Goal: Information Seeking & Learning: Find specific fact

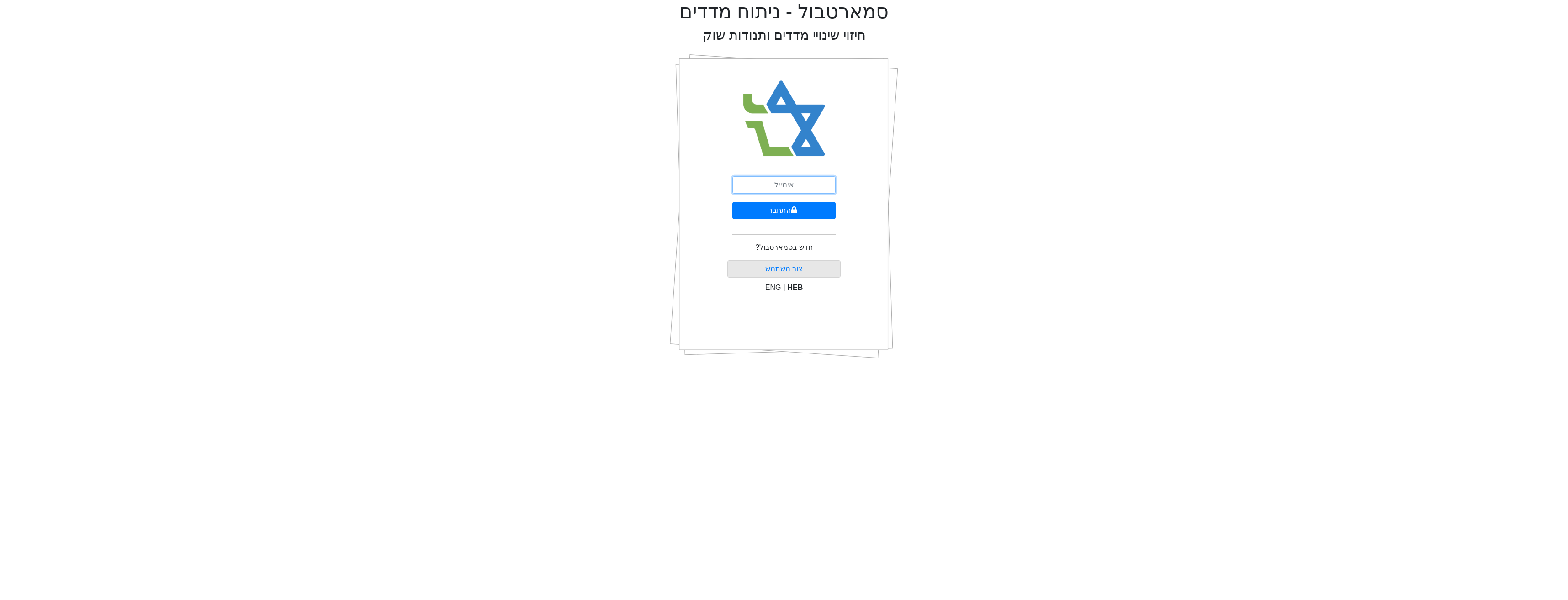
click at [786, 185] on input "email" at bounding box center [784, 185] width 104 height 17
type input "[EMAIL_ADDRESS][DOMAIN_NAME]"
click at [763, 211] on button "התחבר" at bounding box center [784, 210] width 104 height 17
click at [800, 218] on input "text" at bounding box center [784, 227] width 114 height 17
type input "319952"
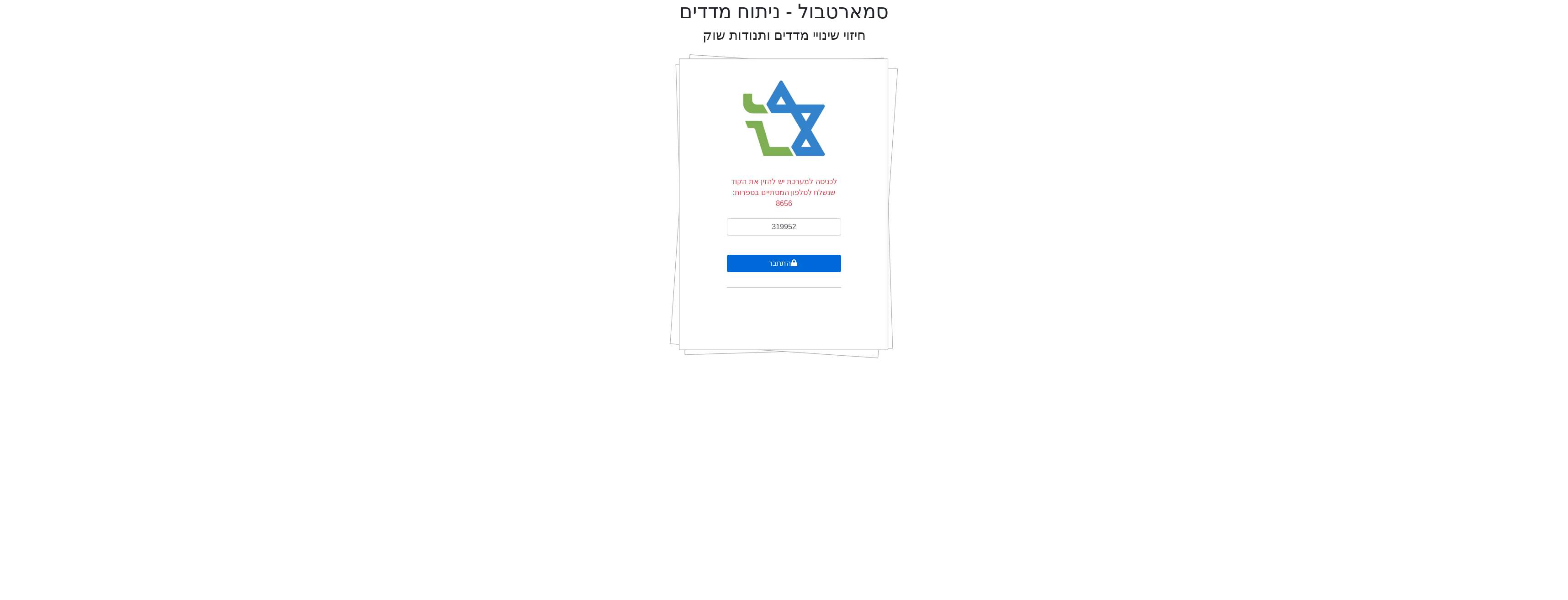
click at [771, 255] on button "התחבר" at bounding box center [784, 263] width 114 height 17
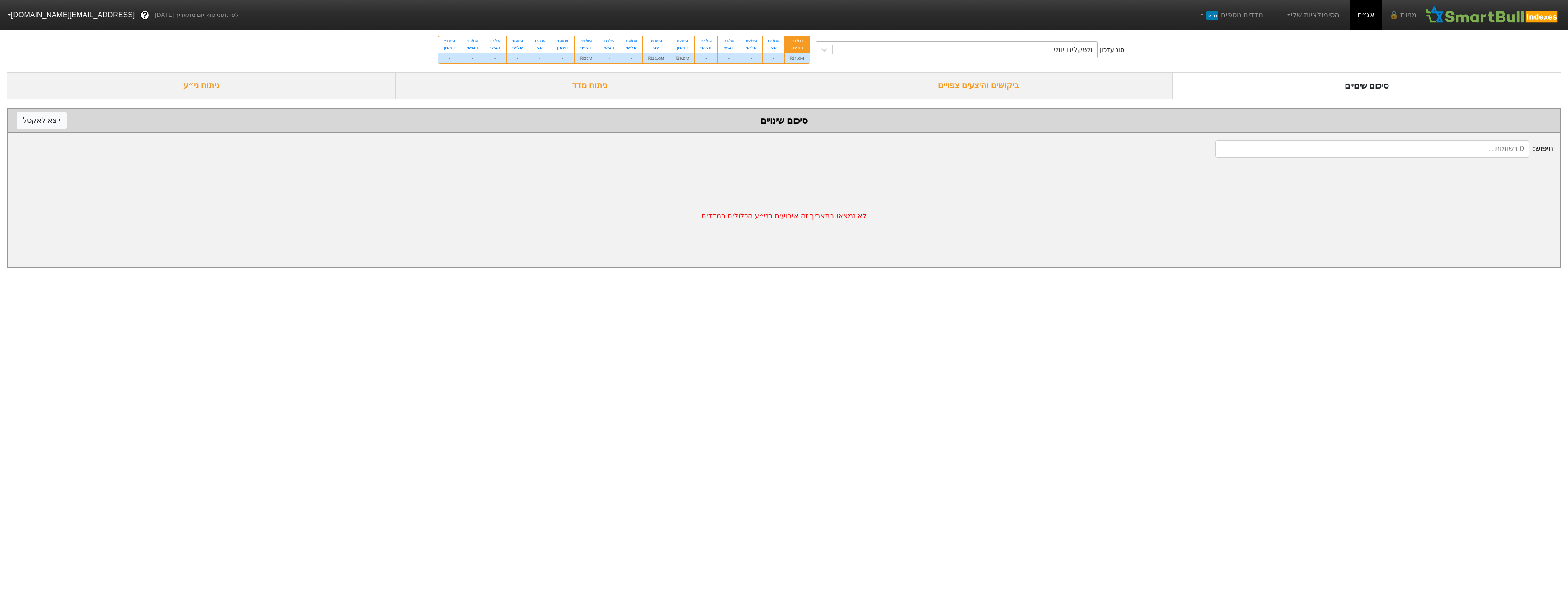
click at [1062, 49] on div "משקלים יומי" at bounding box center [1073, 50] width 39 height 11
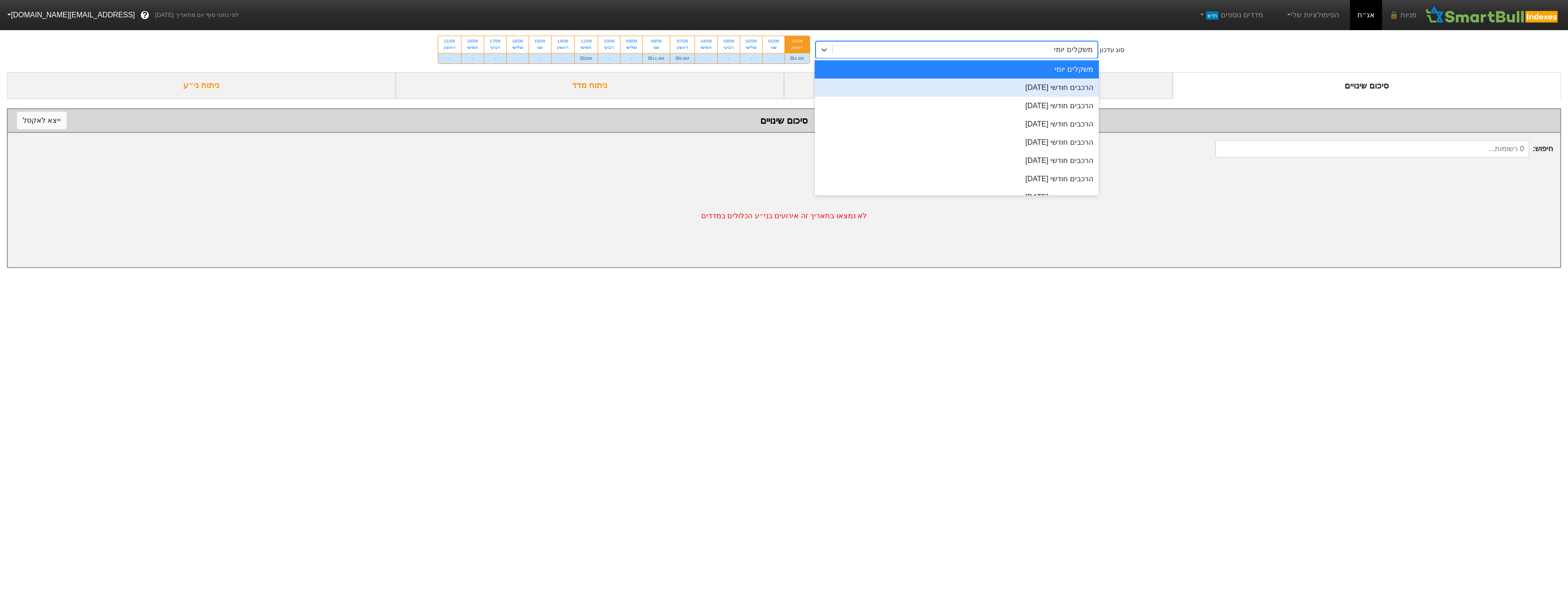
click at [970, 92] on div "הרכבים חודשי [DATE]" at bounding box center [957, 88] width 284 height 19
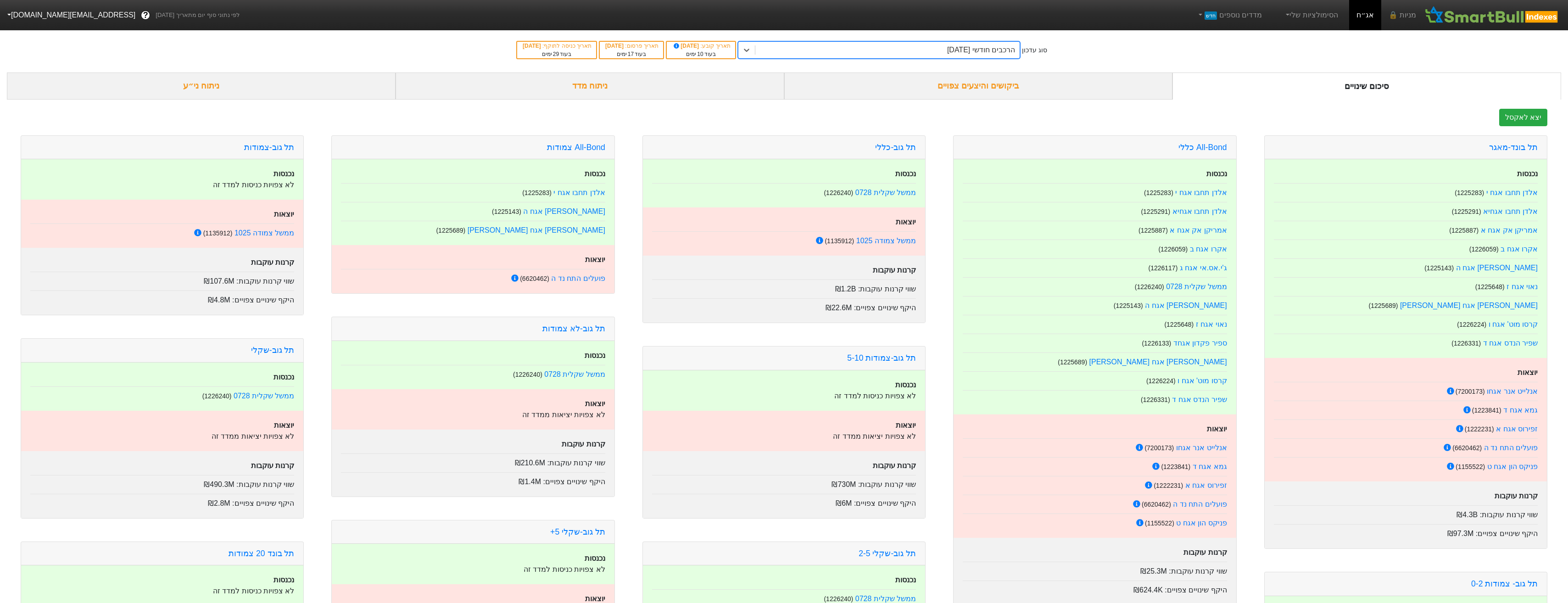
click at [877, 93] on div "ביקושים והיצעים צפויים" at bounding box center [978, 86] width 389 height 27
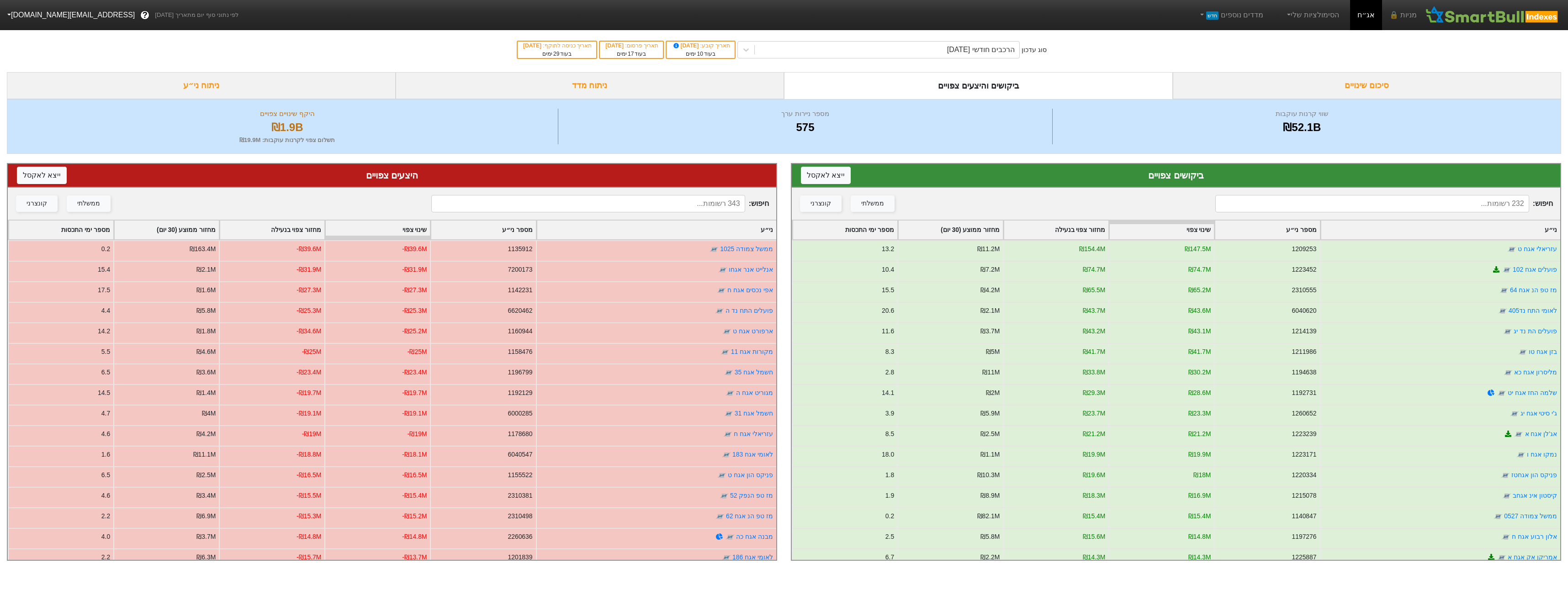
click at [1340, 200] on input at bounding box center [1372, 204] width 313 height 17
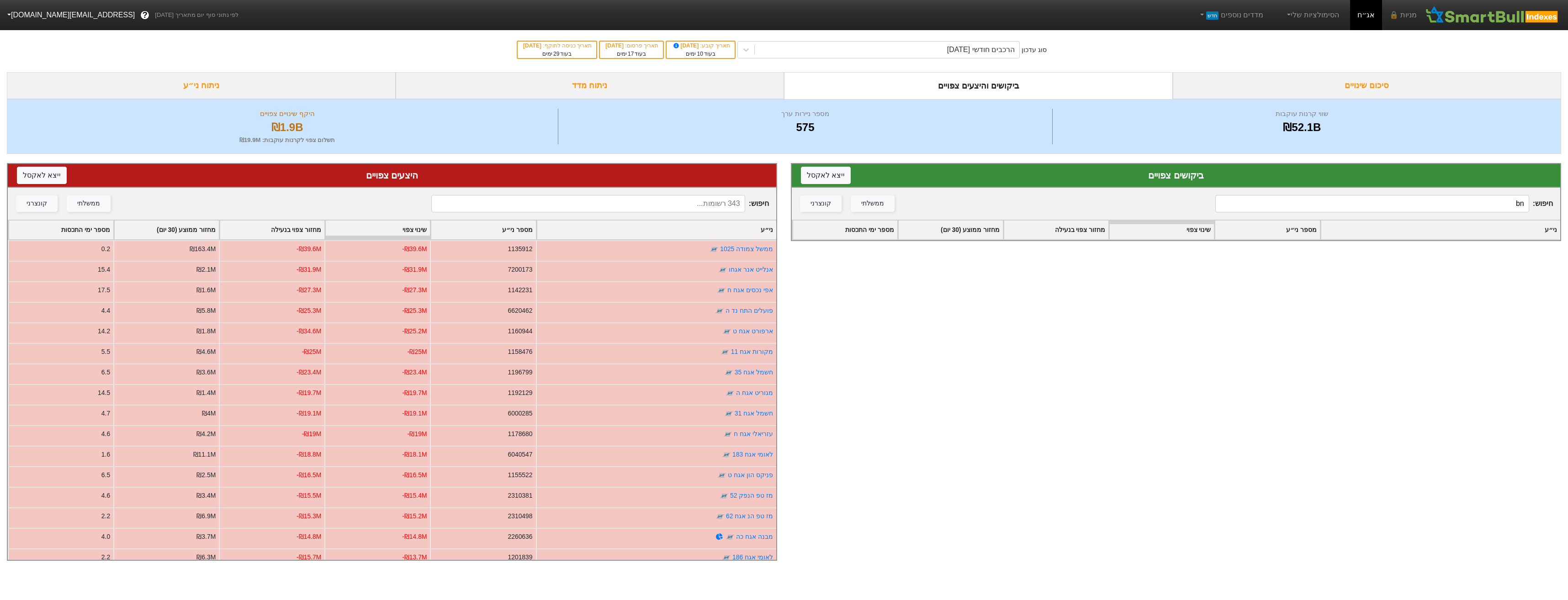
type input "b"
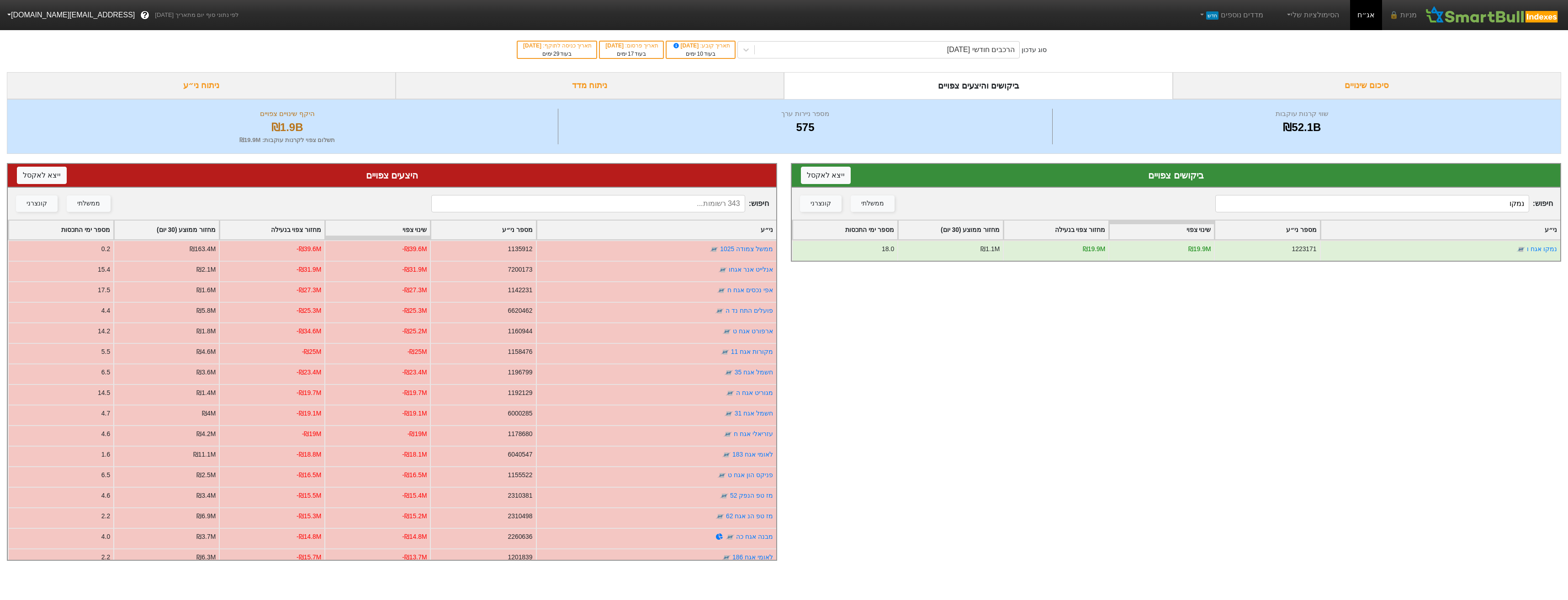
click at [1491, 206] on input "נמקו" at bounding box center [1372, 204] width 313 height 17
type input "אלביט"
click at [686, 208] on input at bounding box center [588, 204] width 313 height 17
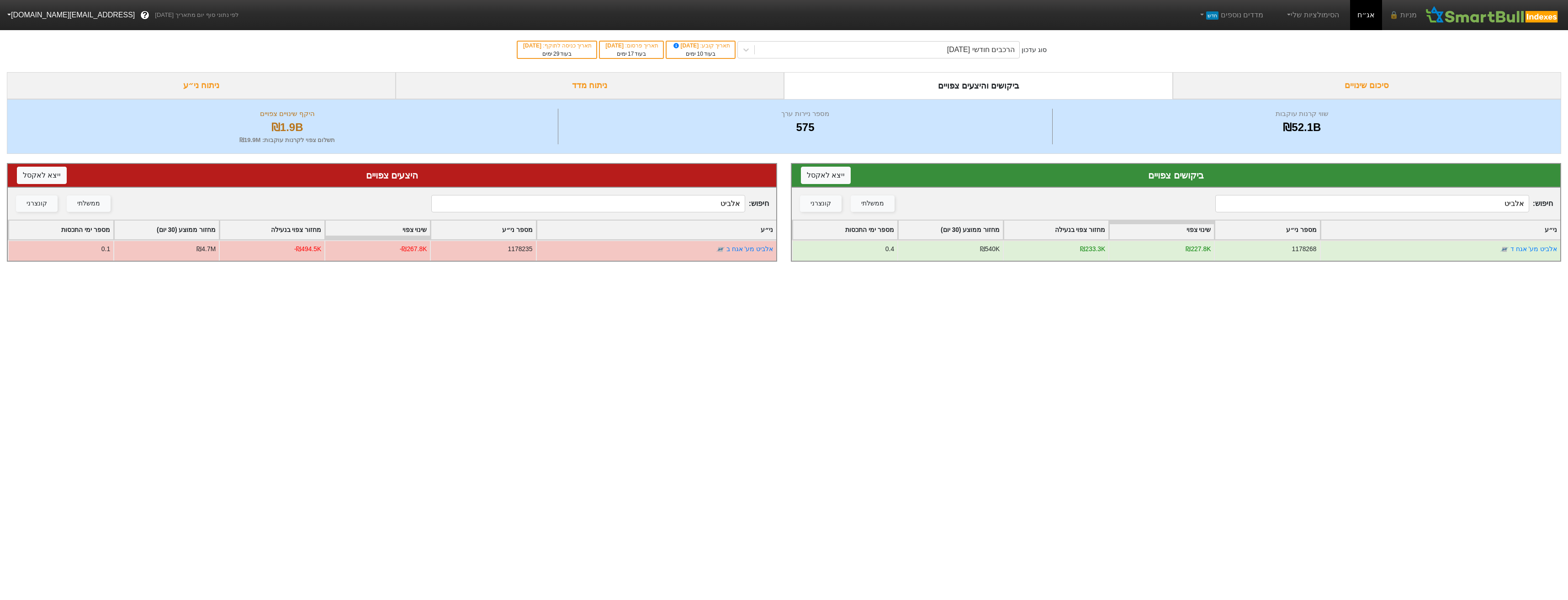
click at [657, 202] on input "אלביט" at bounding box center [588, 204] width 313 height 17
click at [658, 202] on input "אלביט" at bounding box center [588, 204] width 313 height 17
type input "לונש"
click at [1489, 206] on input "אלביט" at bounding box center [1372, 204] width 313 height 17
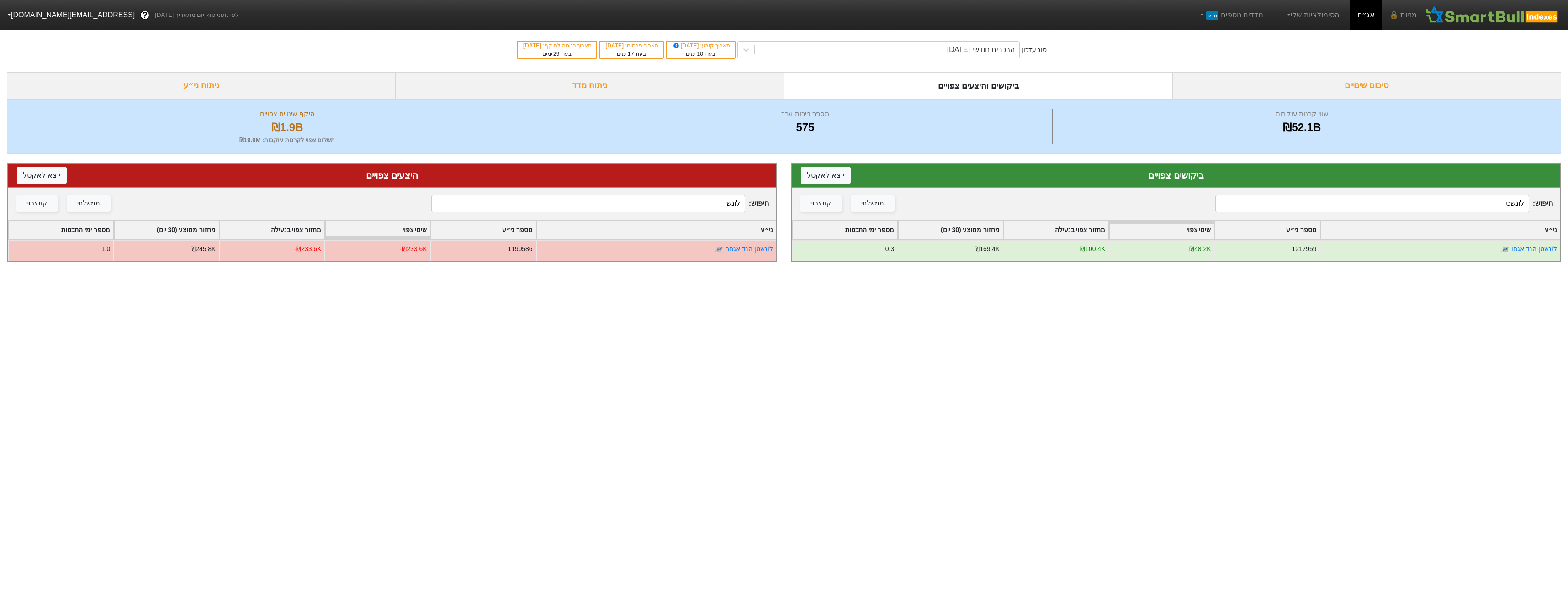
click at [1482, 207] on input "לונשט" at bounding box center [1372, 204] width 313 height 17
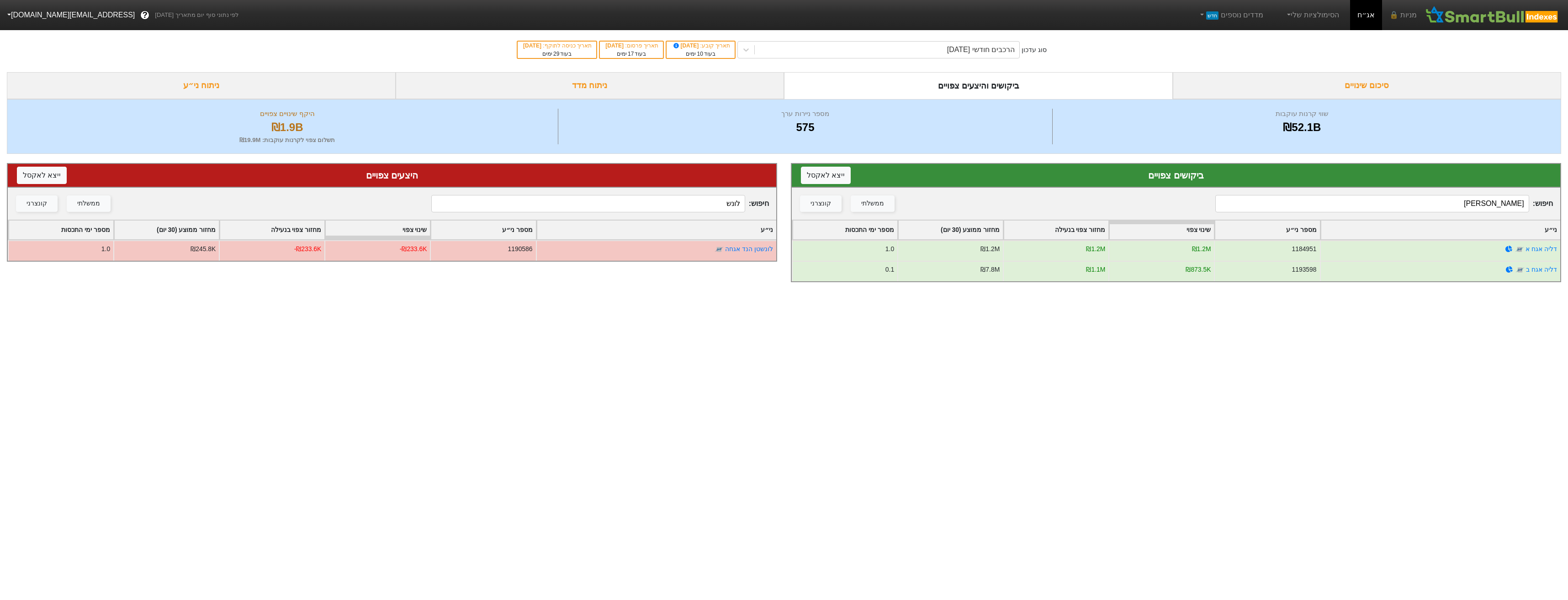
type input "[PERSON_NAME]"
click at [724, 211] on input "לונש" at bounding box center [588, 204] width 313 height 17
click at [724, 211] on input "לונש" at bounding box center [588, 204] width 313 height 17
click at [720, 210] on input "לונש" at bounding box center [588, 204] width 313 height 17
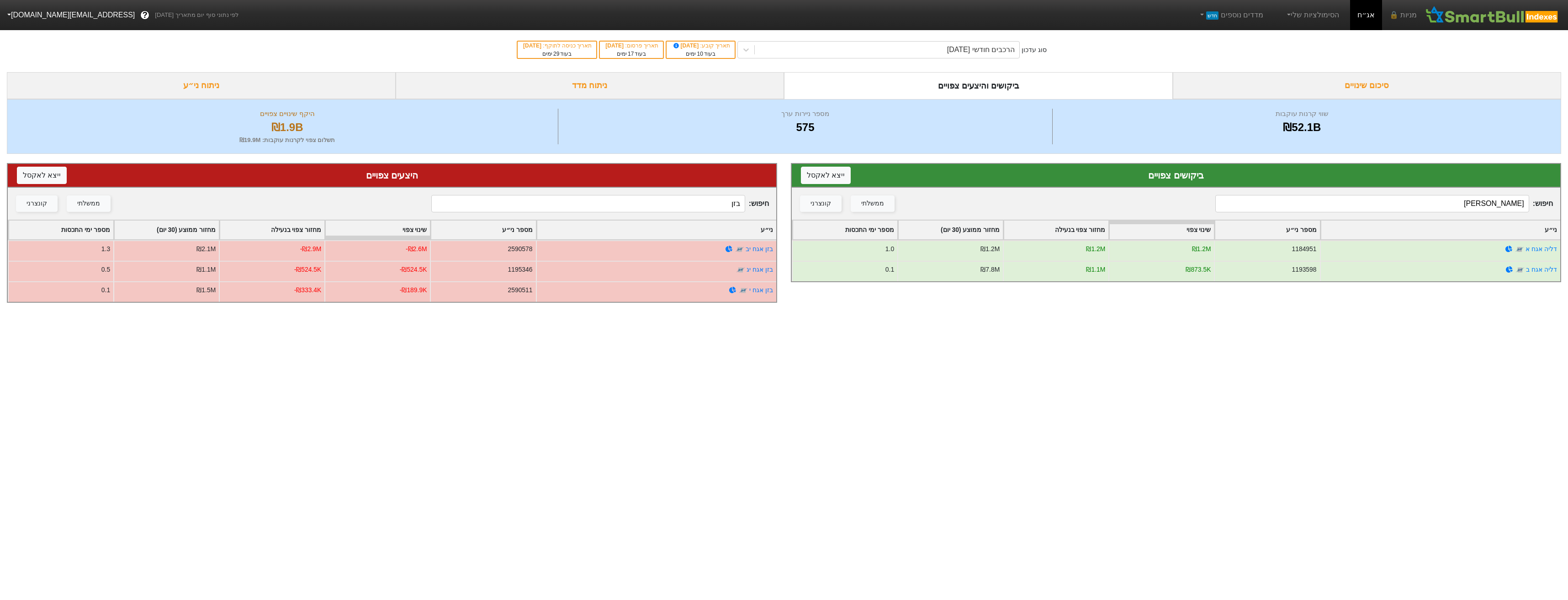
type input "בזן"
click at [1420, 207] on input "[PERSON_NAME]" at bounding box center [1372, 204] width 313 height 17
click at [1421, 208] on input "[PERSON_NAME]" at bounding box center [1372, 204] width 313 height 17
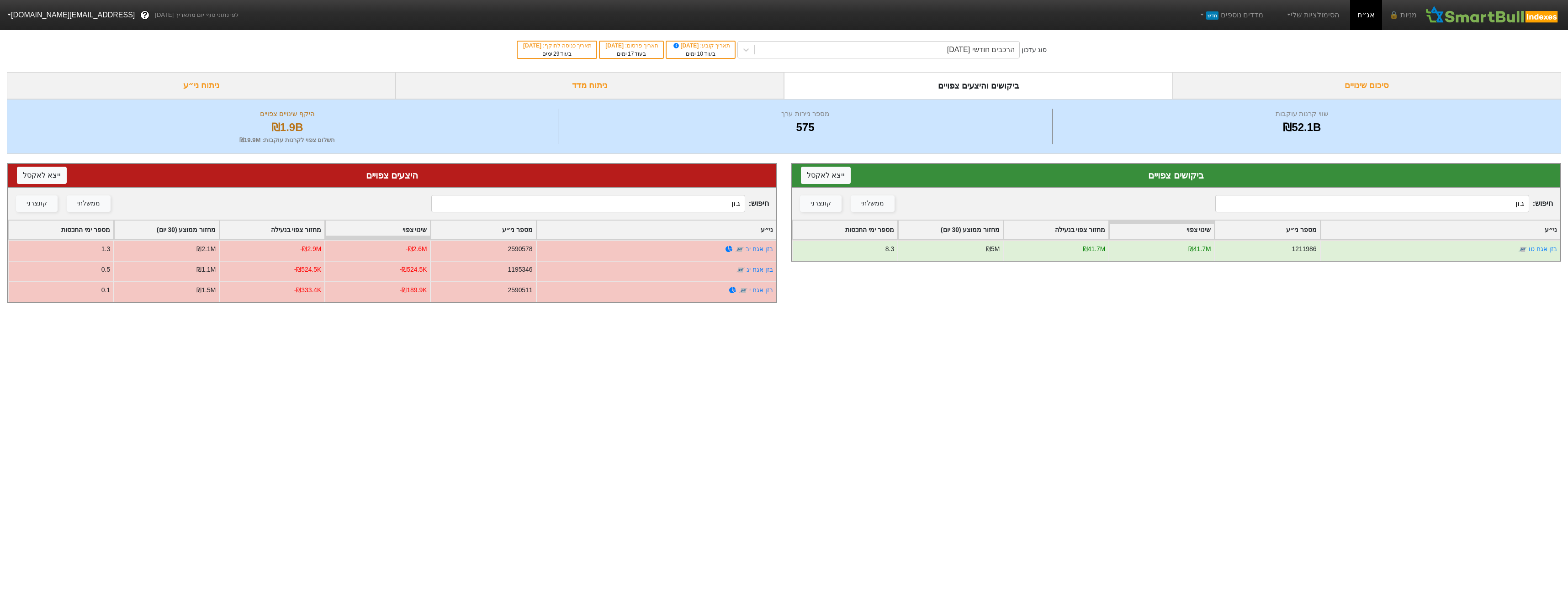
click at [1316, 207] on input "בזן" at bounding box center [1372, 204] width 313 height 17
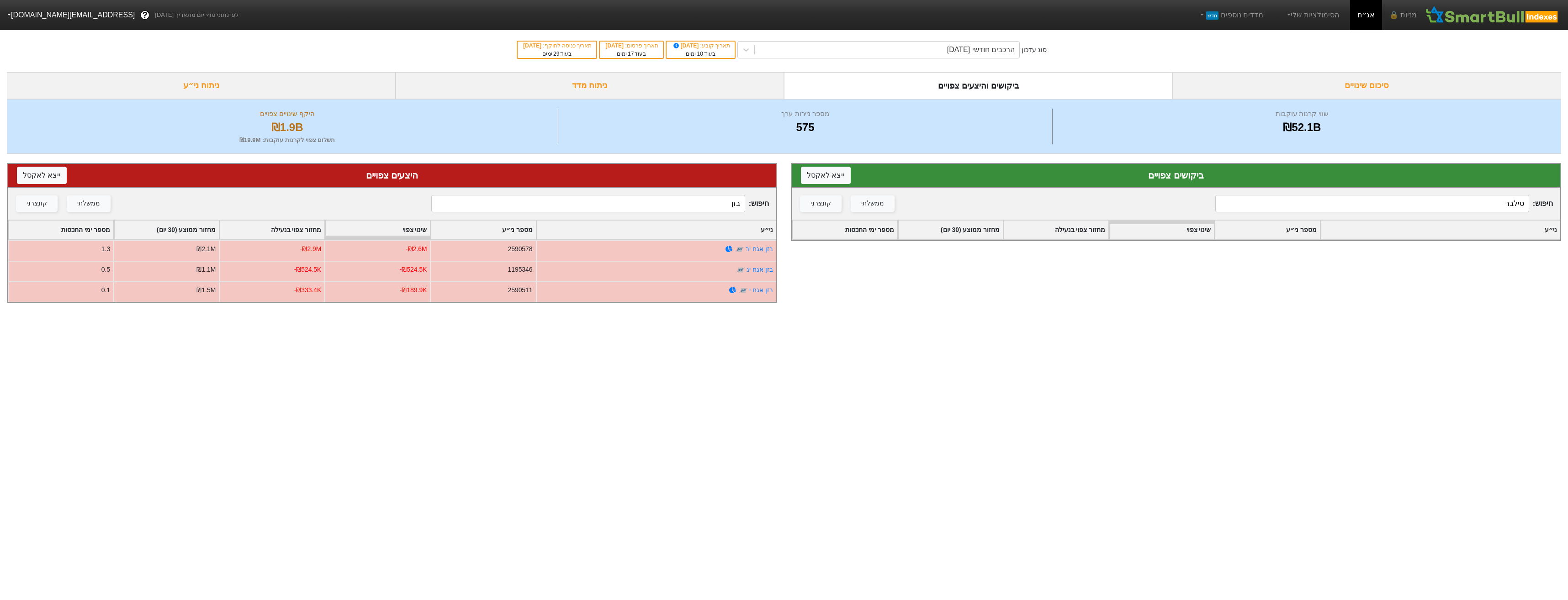
type input "סילבר"
click at [724, 204] on input "בזן" at bounding box center [588, 204] width 313 height 17
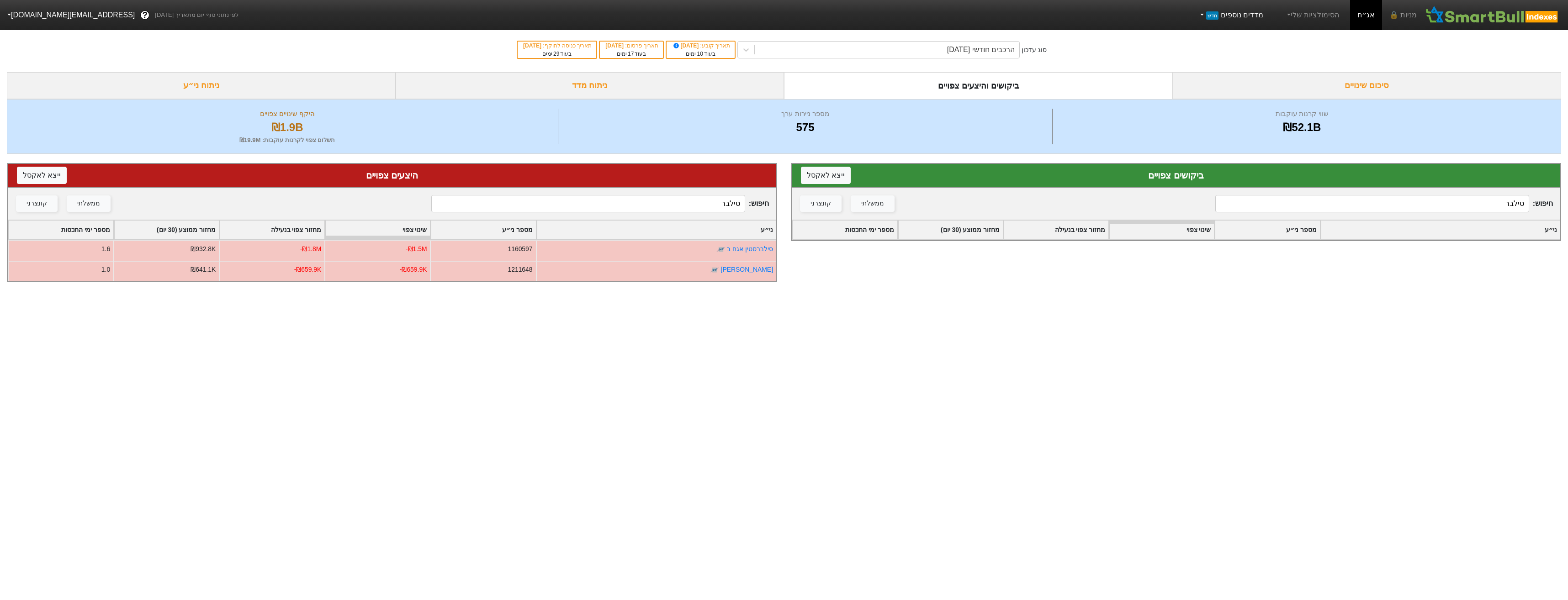
type input "סילבר"
click at [1492, 204] on input "סילבר" at bounding box center [1372, 204] width 313 height 17
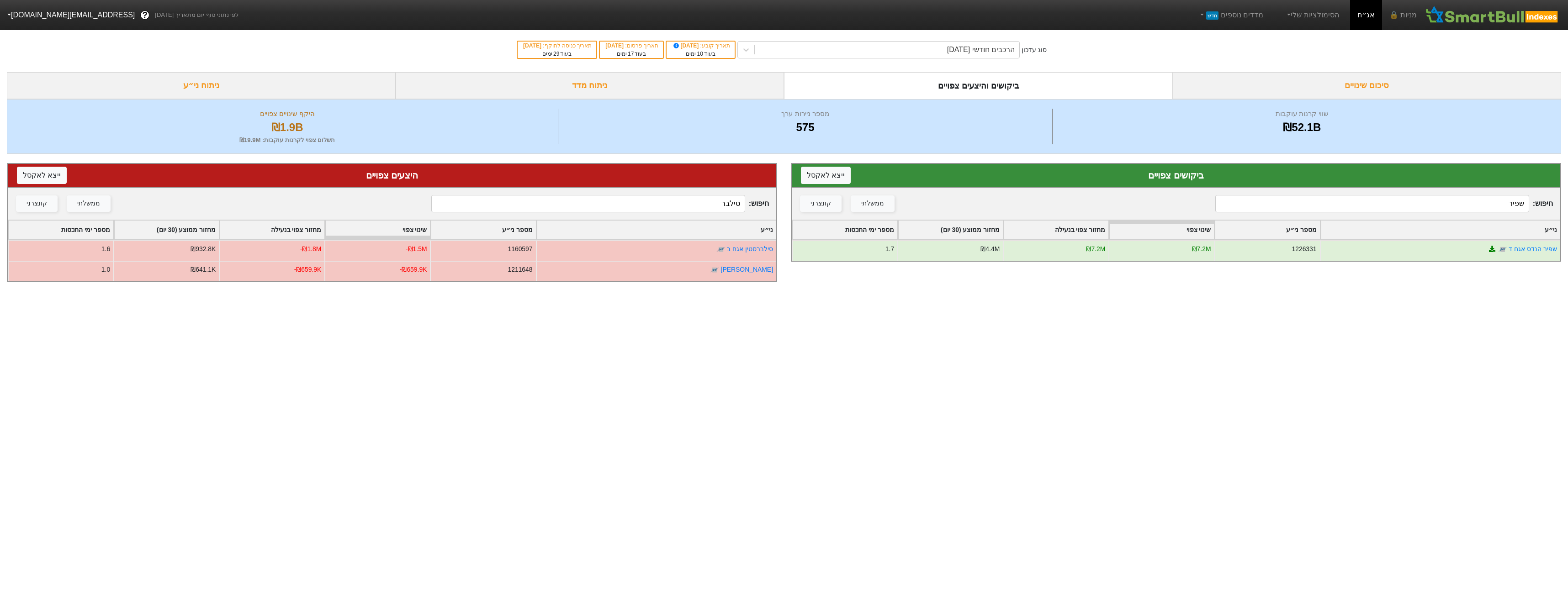
type input "שפיר"
click at [701, 205] on input "סילבר" at bounding box center [588, 204] width 313 height 17
type input "שפיר"
click at [1399, 216] on div "חיפוש : שפיר ממשלתי קונצרני" at bounding box center [1176, 204] width 769 height 32
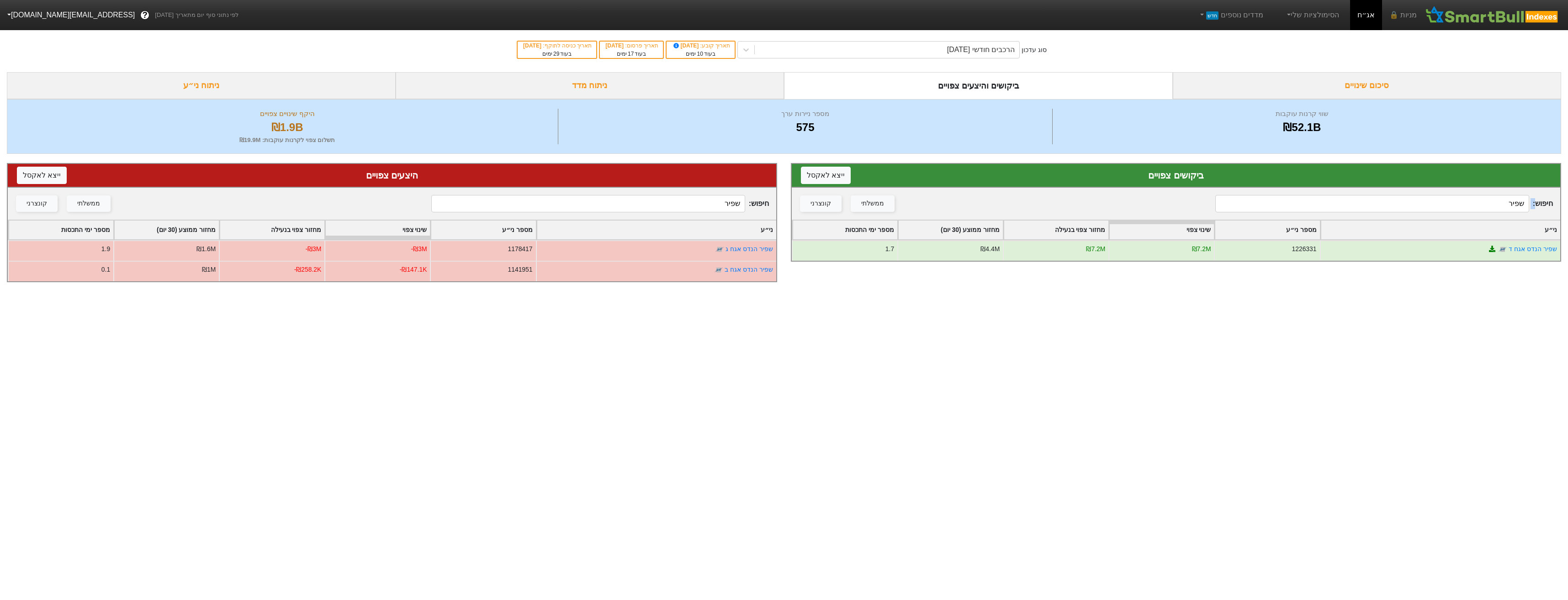
click at [1399, 216] on div "חיפוש : שפיר ממשלתי קונצרני" at bounding box center [1176, 204] width 769 height 32
click at [1401, 215] on div "חיפוש : שפיר ממשלתי קונצרני" at bounding box center [1176, 204] width 769 height 32
drag, startPoint x: 1401, startPoint y: 215, endPoint x: 1399, endPoint y: 202, distance: 13.2
click at [1399, 202] on input "שפיר" at bounding box center [1372, 204] width 313 height 17
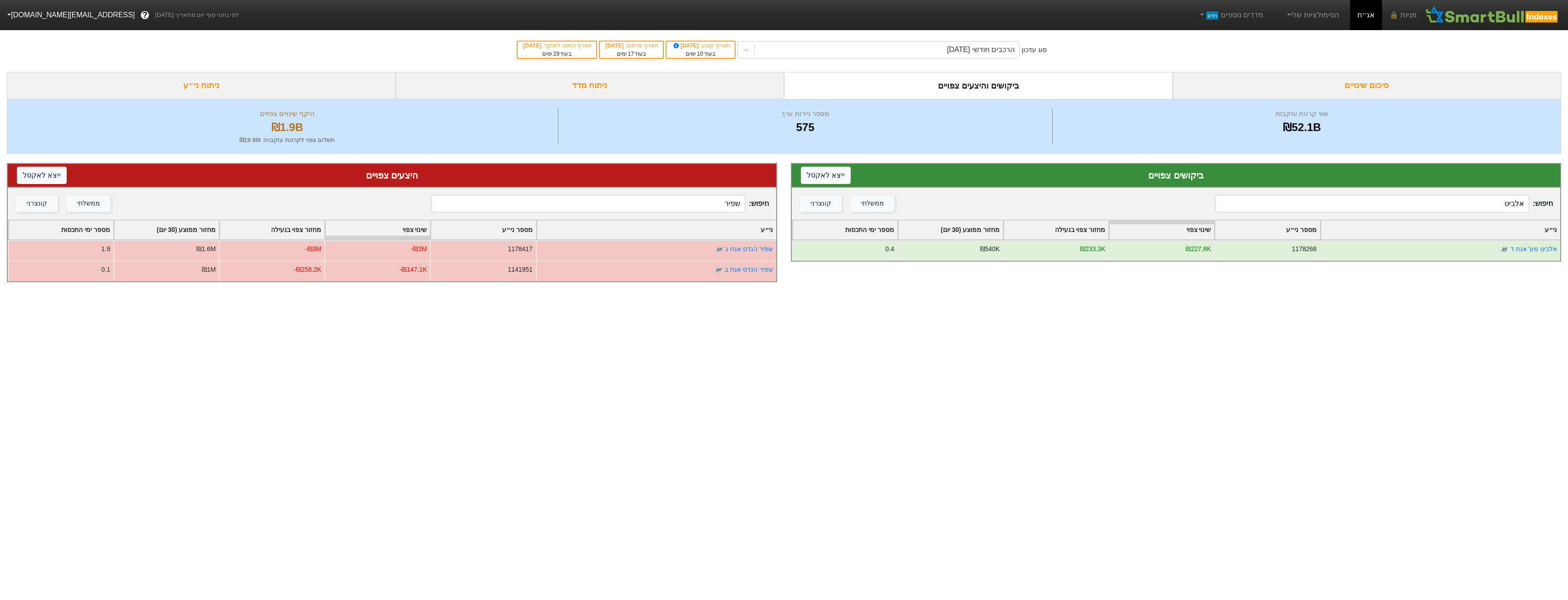
type input "אלביט"
click at [724, 201] on input "שפיר" at bounding box center [588, 204] width 313 height 17
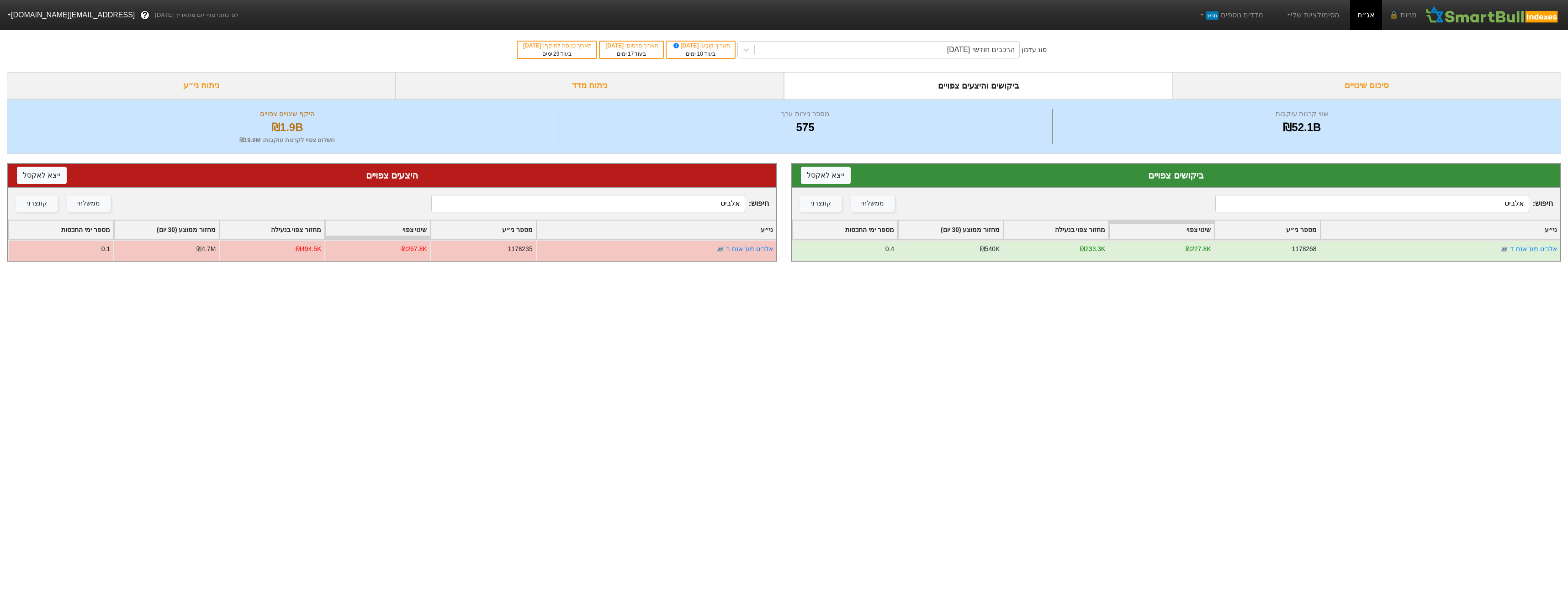
type input "אלביט"
click at [1498, 202] on input "אלביט" at bounding box center [1372, 204] width 313 height 17
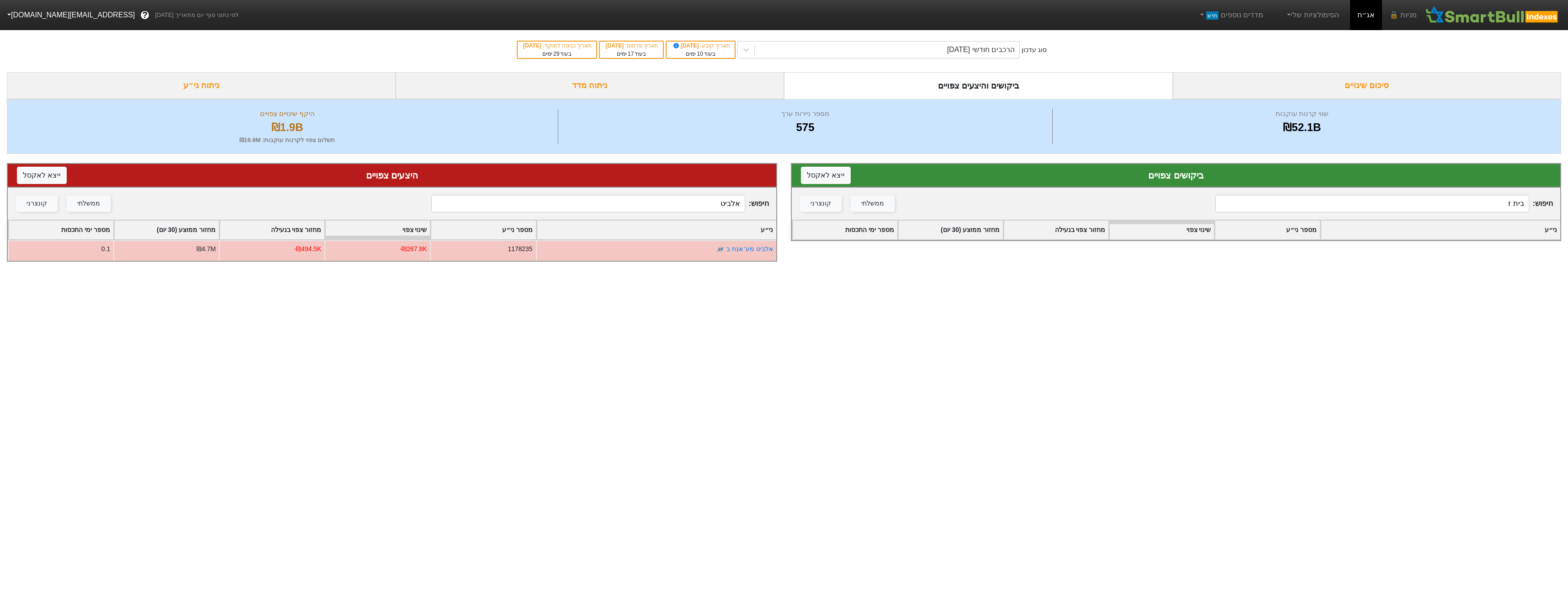
type input "בית ז"
click at [724, 210] on input "אלביט" at bounding box center [588, 204] width 313 height 17
click at [724, 209] on input "אלביט" at bounding box center [588, 204] width 313 height 17
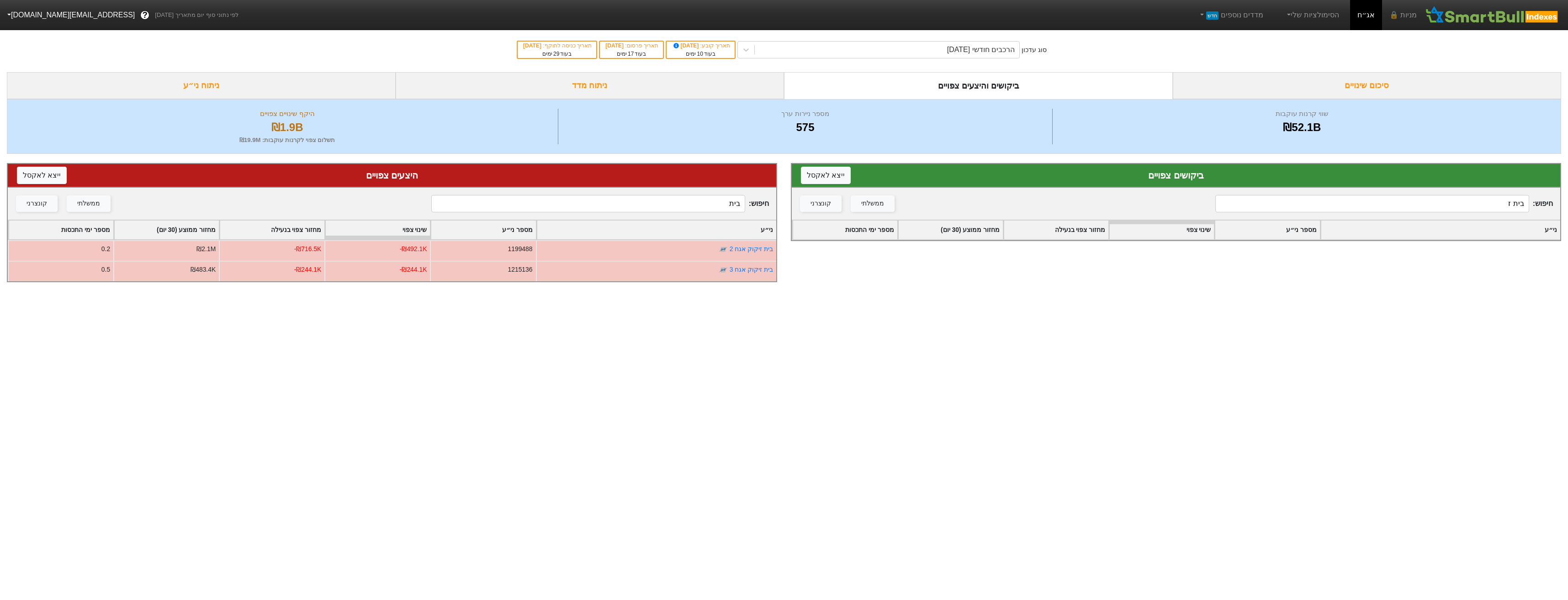
type input "בית"
